Goal: Information Seeking & Learning: Learn about a topic

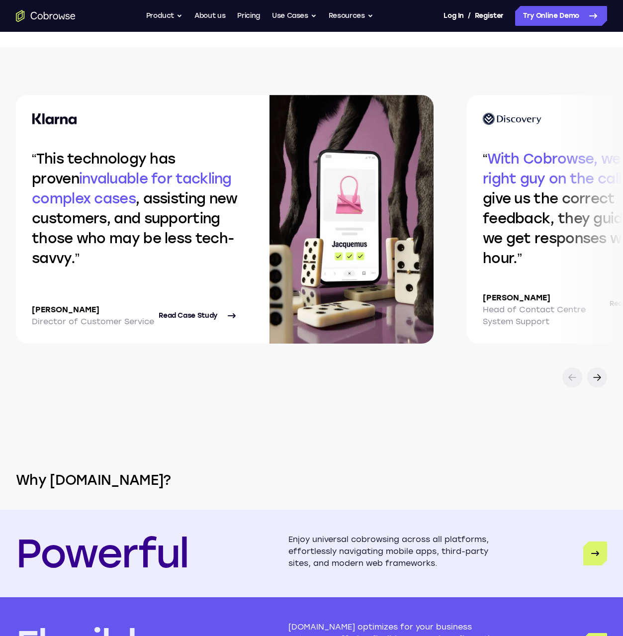
scroll to position [2129, 0]
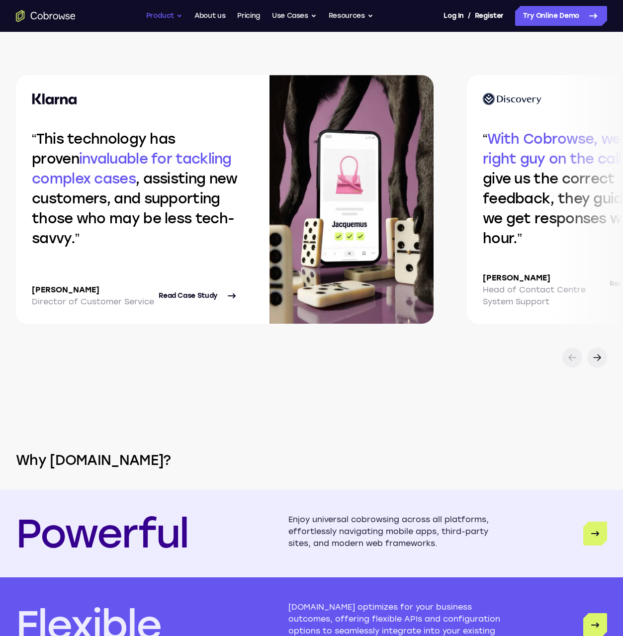
click at [172, 15] on button "Product" at bounding box center [164, 16] width 37 height 20
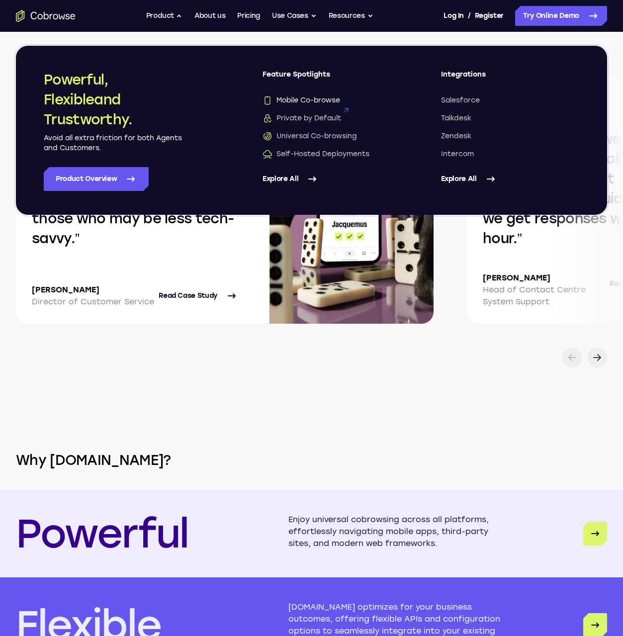
click at [294, 100] on span "Mobile Co-browse" at bounding box center [302, 100] width 78 height 10
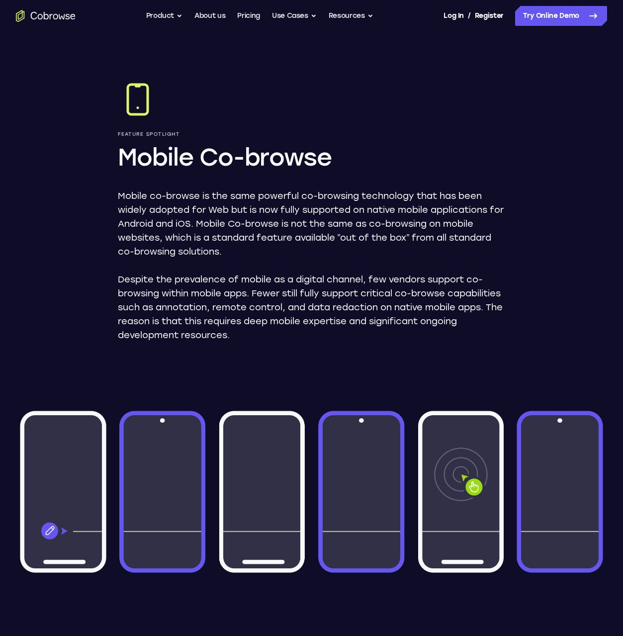
click at [542, 194] on div "Feature Spotlight Mobile Co-browse Mobile co-browse is the same powerful co-bro…" at bounding box center [311, 520] width 623 height 976
click at [543, 197] on div "Feature Spotlight Mobile Co-browse Mobile co-browse is the same powerful co-bro…" at bounding box center [311, 520] width 623 height 976
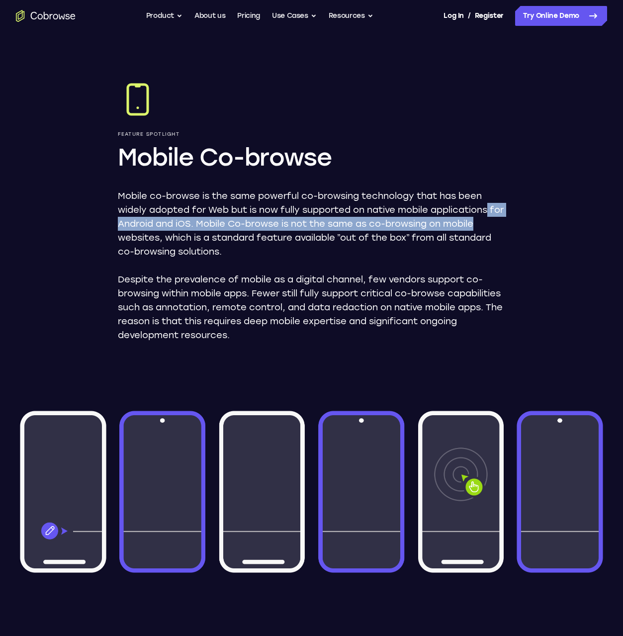
drag, startPoint x: 558, startPoint y: 208, endPoint x: 548, endPoint y: 216, distance: 13.1
click at [546, 217] on div "Feature Spotlight Mobile Co-browse Mobile co-browse is the same powerful co-bro…" at bounding box center [311, 520] width 623 height 976
click at [562, 213] on div "Feature Spotlight Mobile Co-browse Mobile co-browse is the same powerful co-bro…" at bounding box center [311, 520] width 623 height 976
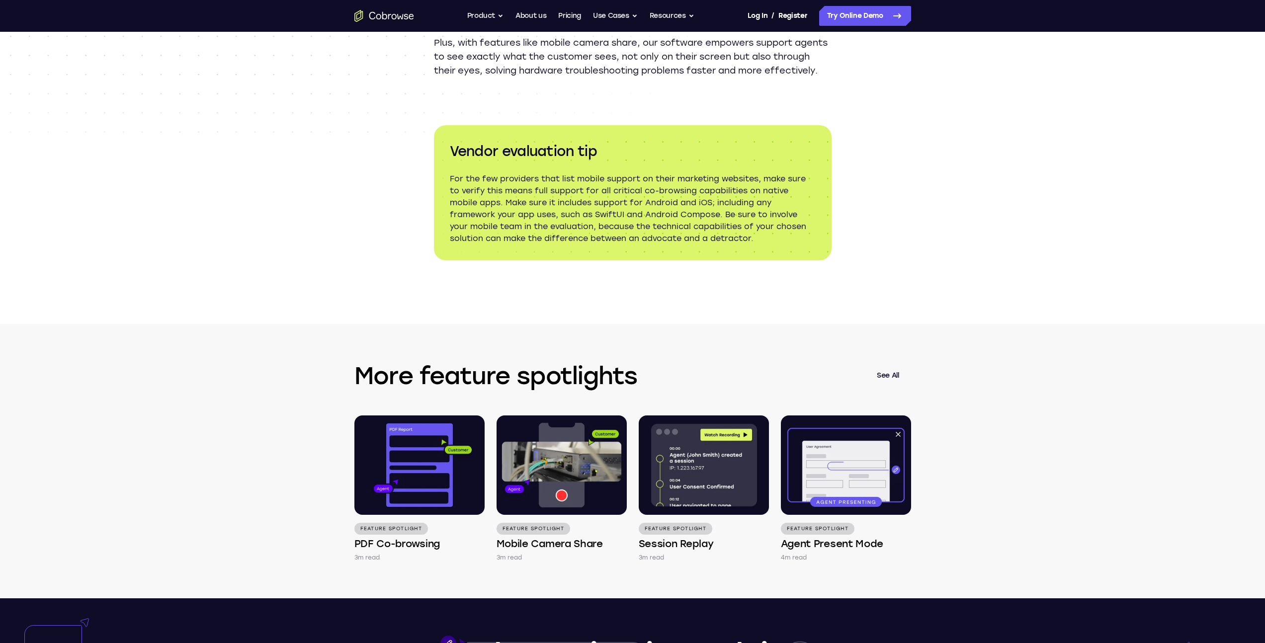
scroll to position [1369, 0]
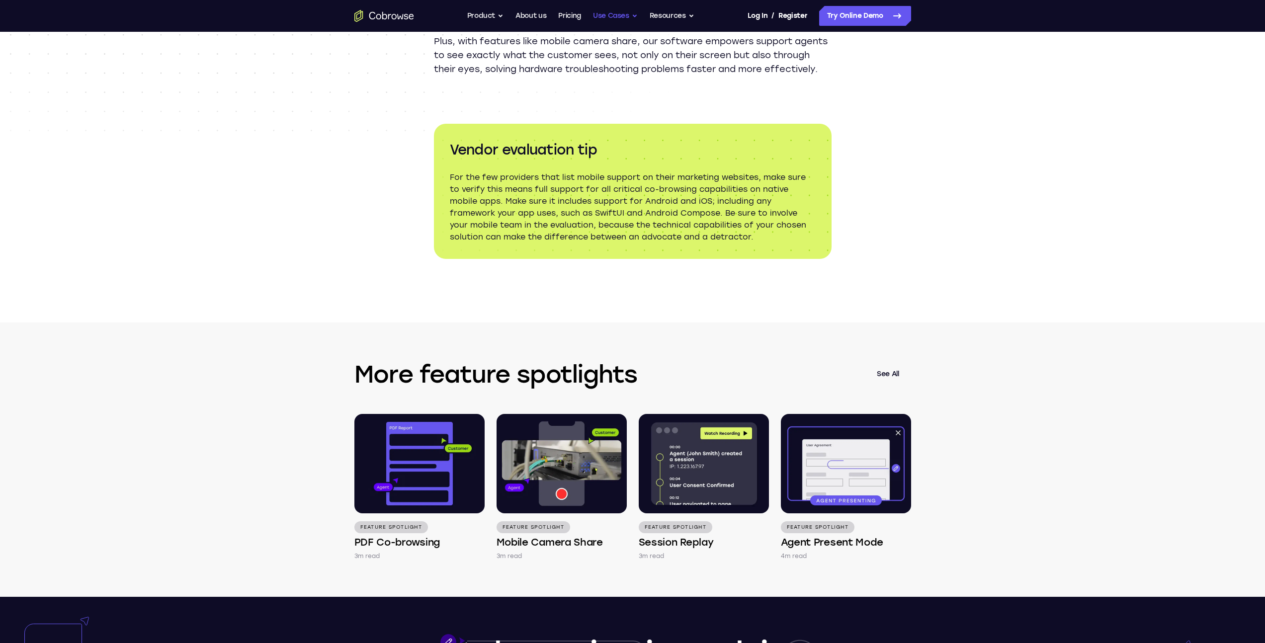
click at [622, 20] on button "Use Cases" at bounding box center [615, 16] width 45 height 20
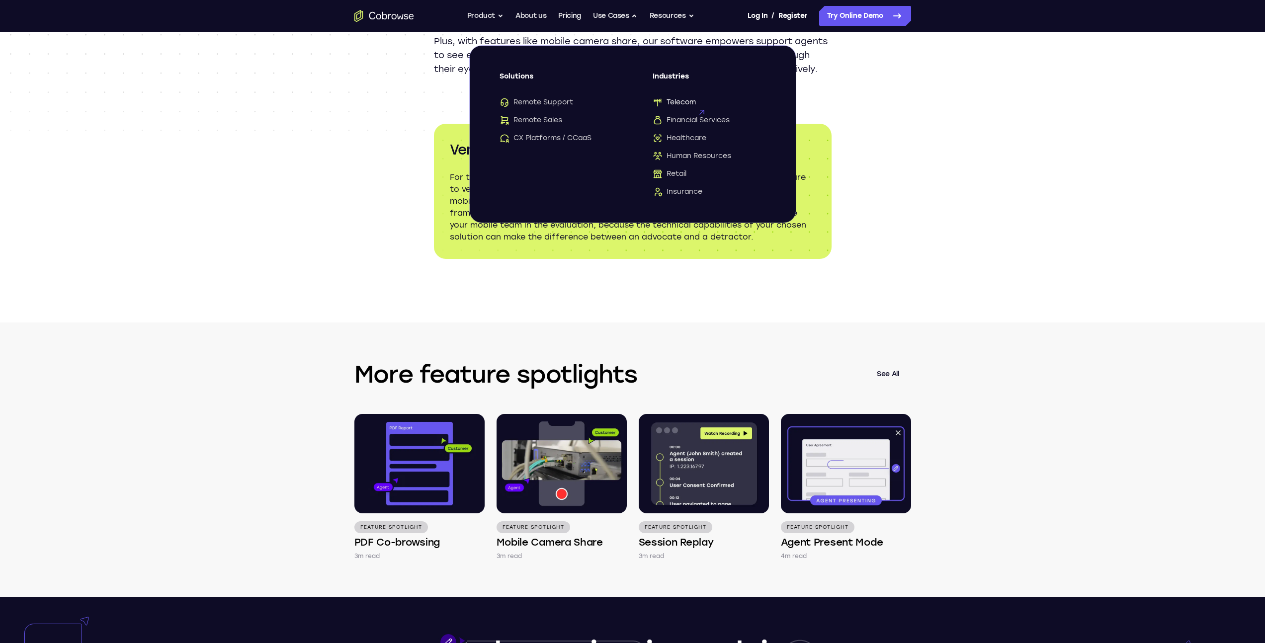
click at [623, 101] on span "Telecom" at bounding box center [674, 102] width 43 height 10
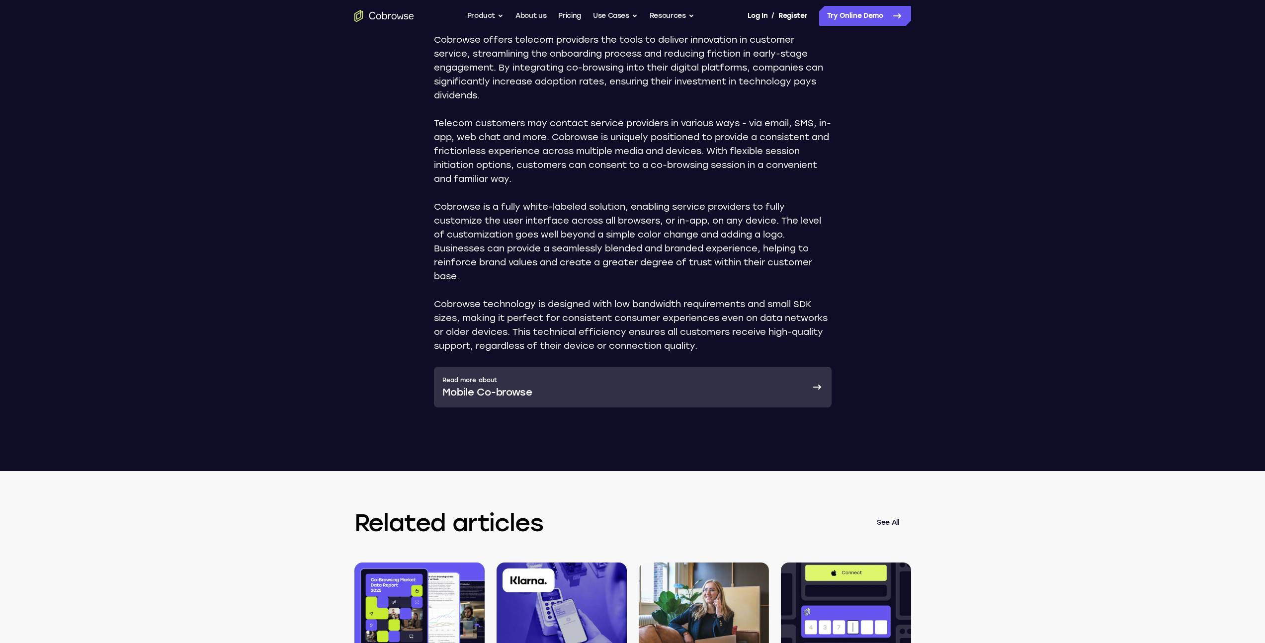
scroll to position [1646, 0]
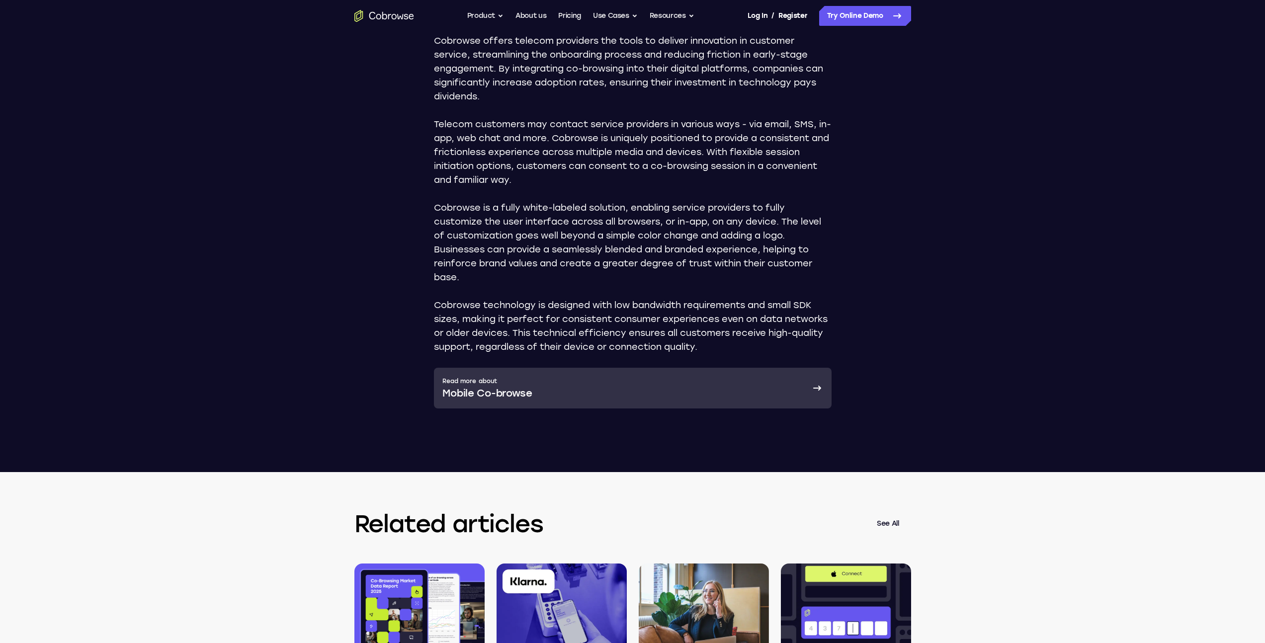
click at [782, 186] on p "Telecom customers may contact service providers in various ways - via email, SM…" at bounding box center [633, 152] width 398 height 70
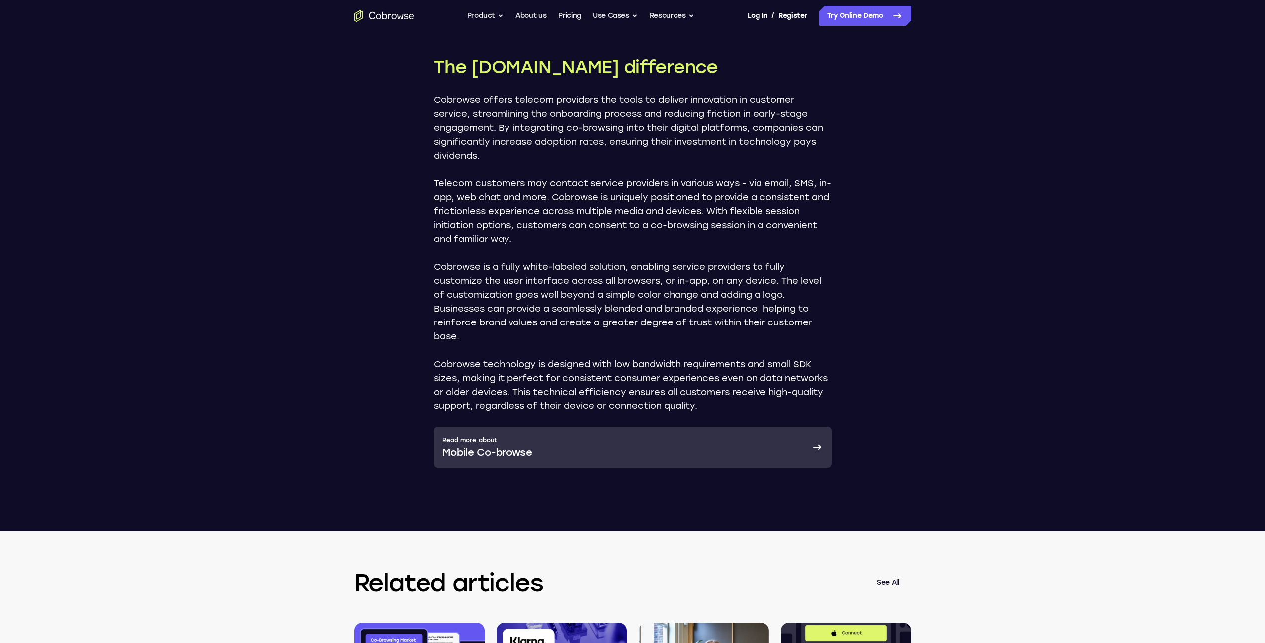
scroll to position [1553, 0]
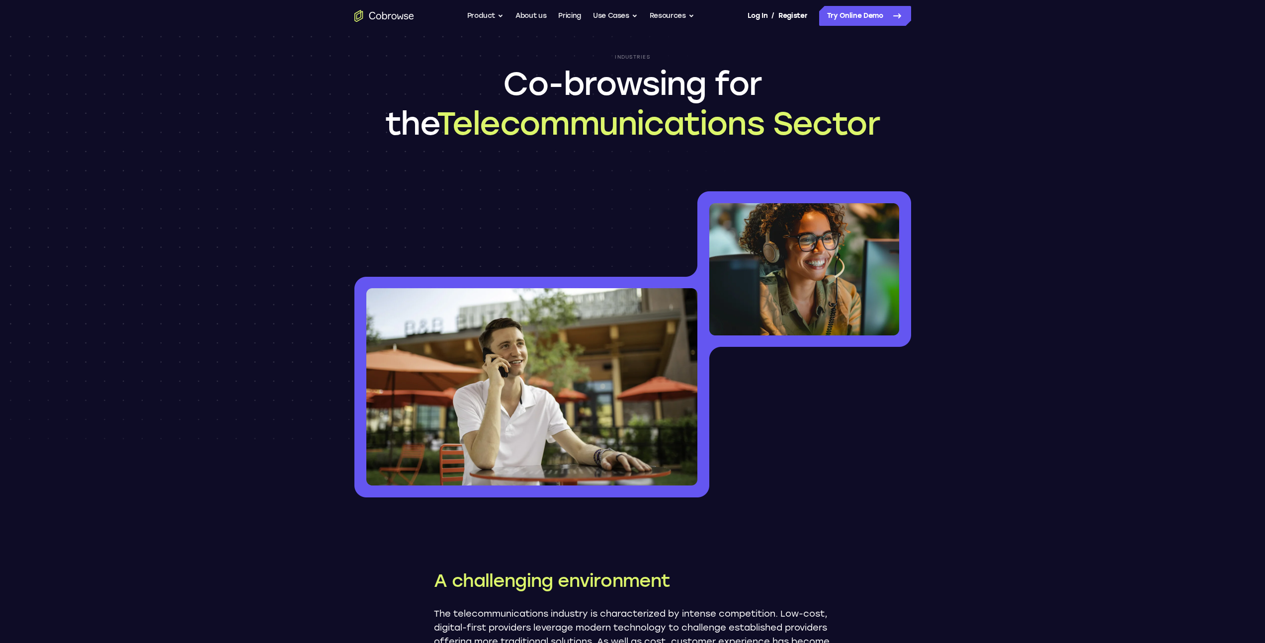
scroll to position [0, 0]
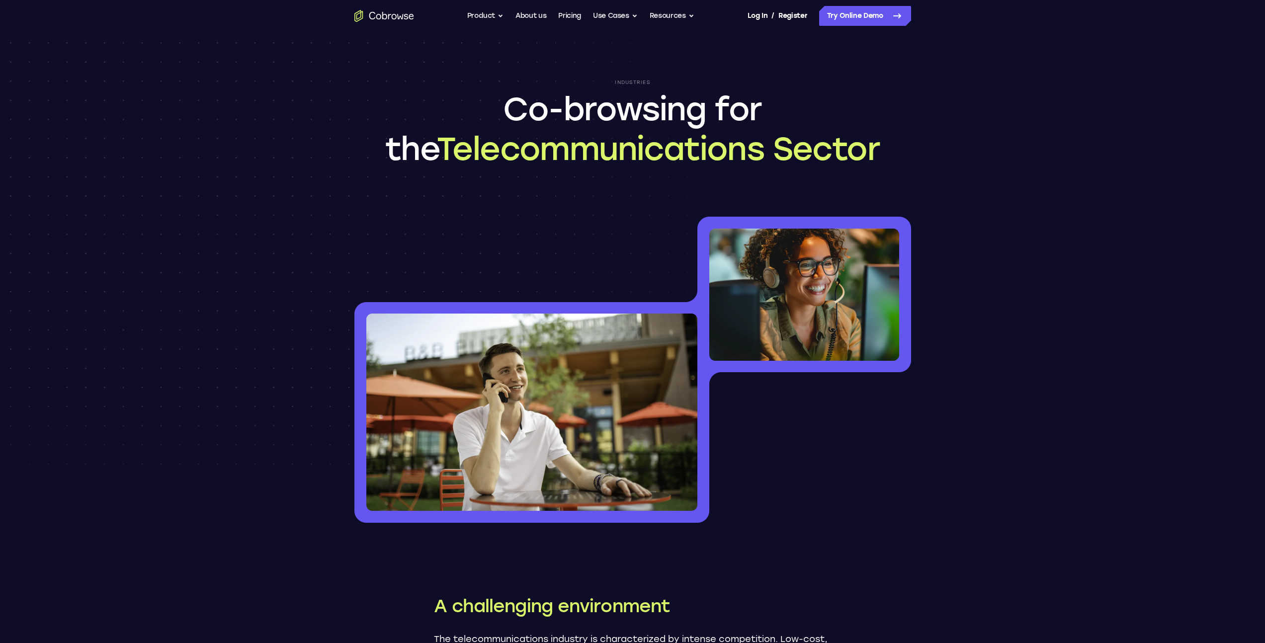
click at [1067, 100] on header "Industries Co-browsing for the Telecommunications Sector" at bounding box center [632, 289] width 1265 height 515
